Goal: Information Seeking & Learning: Understand process/instructions

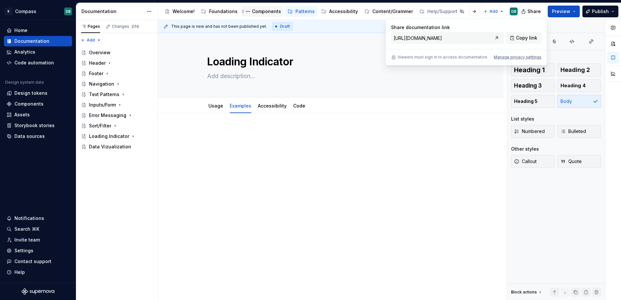
click at [260, 9] on div "Components" at bounding box center [266, 11] width 29 height 7
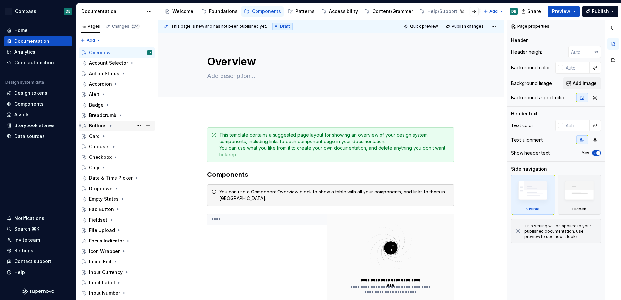
click at [98, 125] on div "Buttons" at bounding box center [98, 126] width 18 height 7
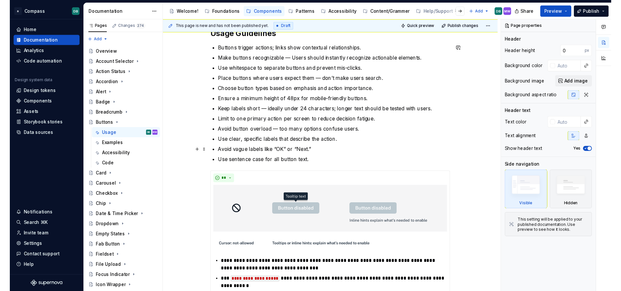
scroll to position [46, 0]
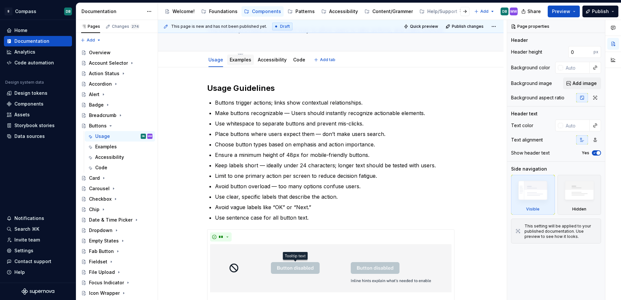
click at [238, 60] on link "Examples" at bounding box center [241, 60] width 22 height 6
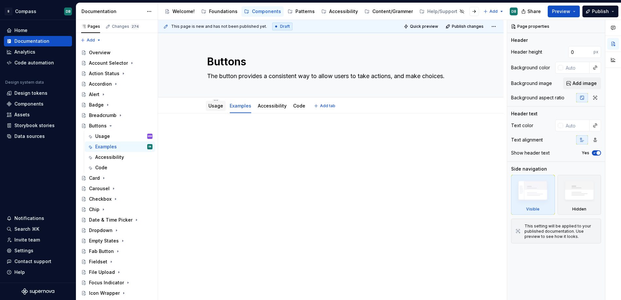
click at [217, 107] on link "Usage" at bounding box center [215, 106] width 15 height 6
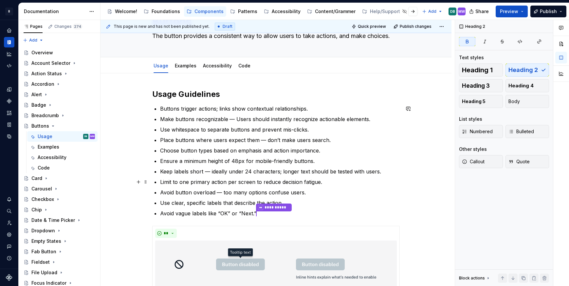
scroll to position [12, 0]
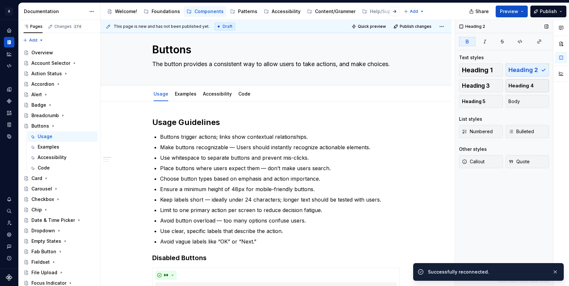
type textarea "*"
